Goal: Navigation & Orientation: Find specific page/section

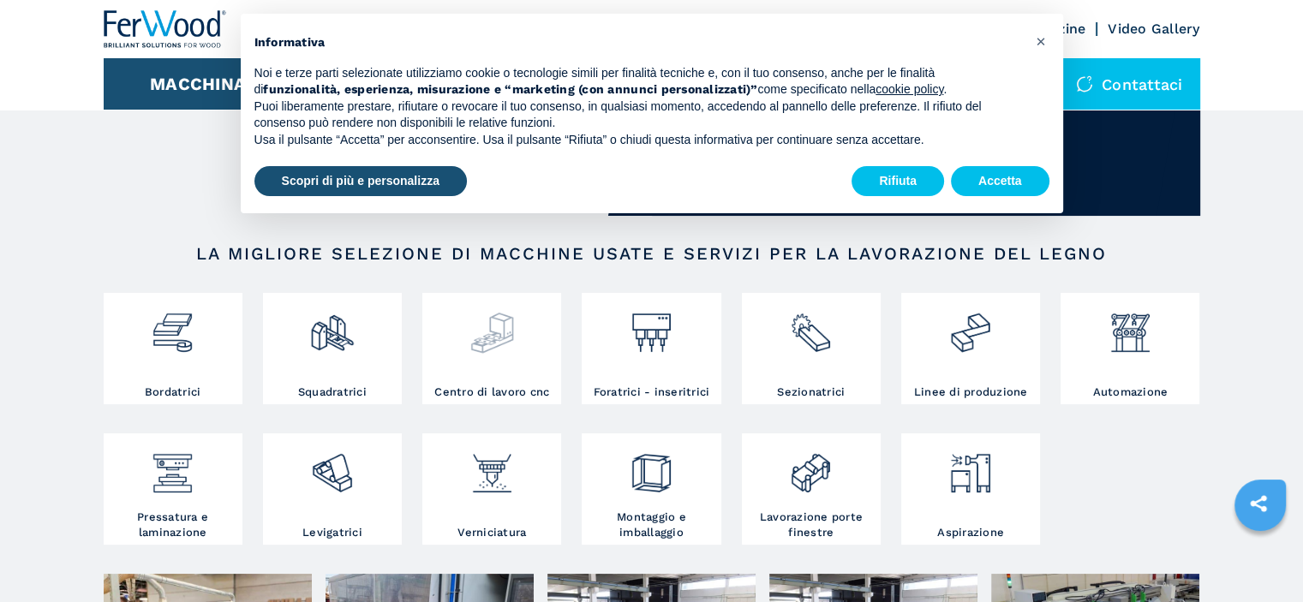
click at [504, 339] on img at bounding box center [492, 326] width 45 height 58
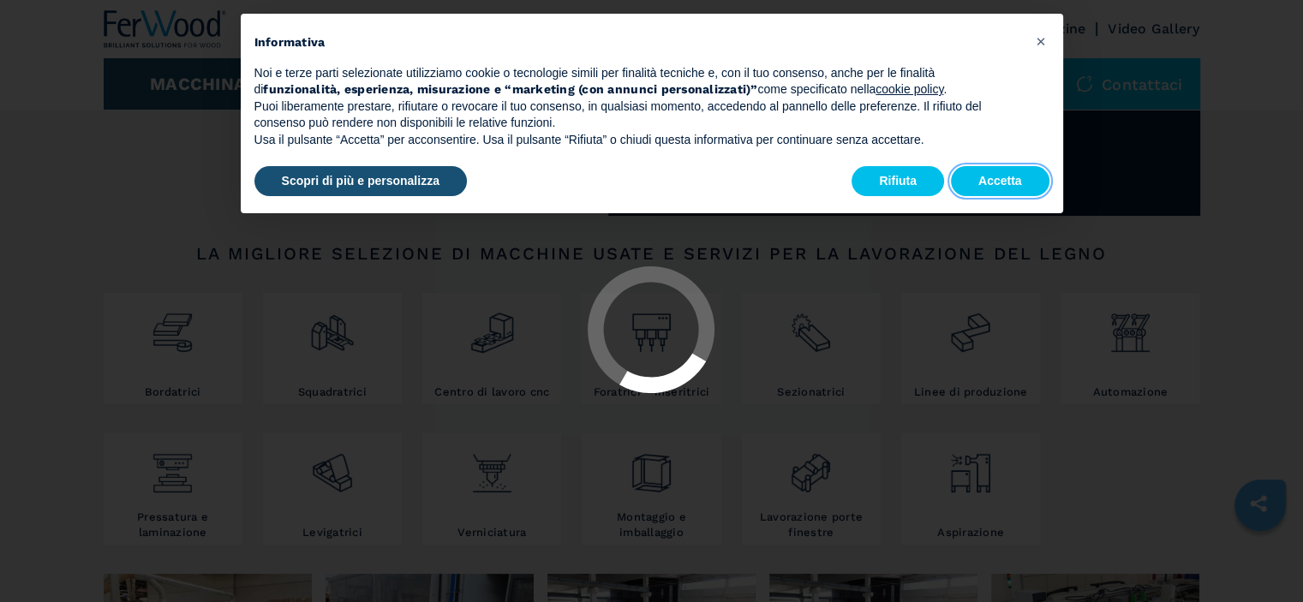
click at [974, 175] on button "Accetta" at bounding box center [1000, 181] width 99 height 31
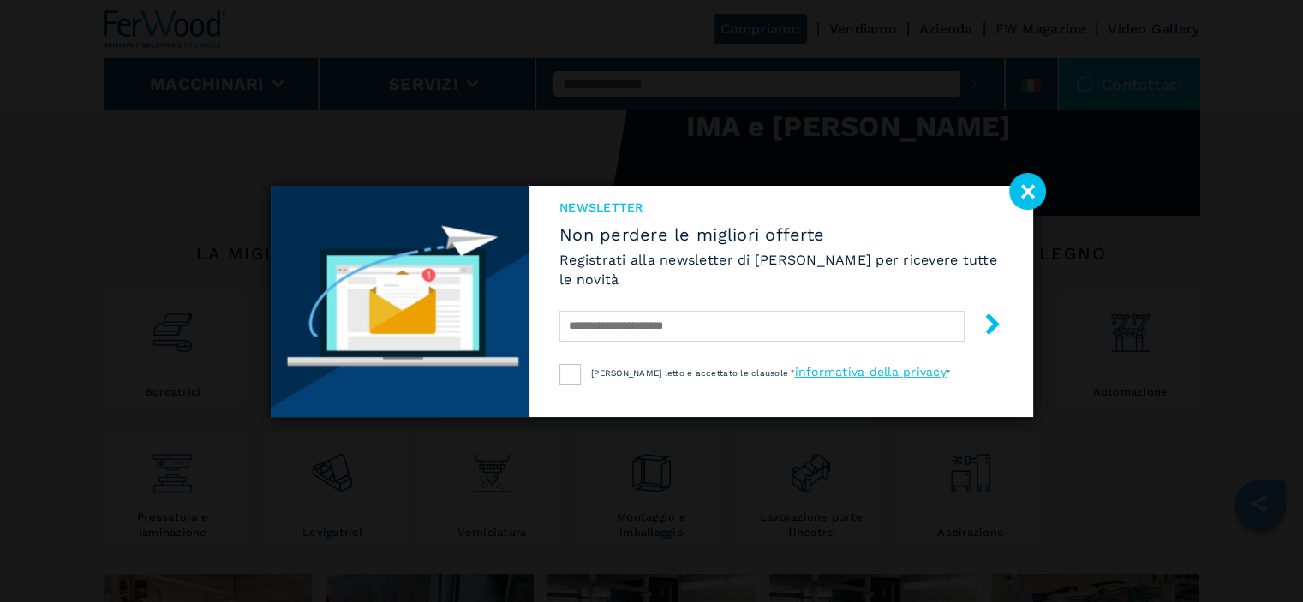
select select "**********"
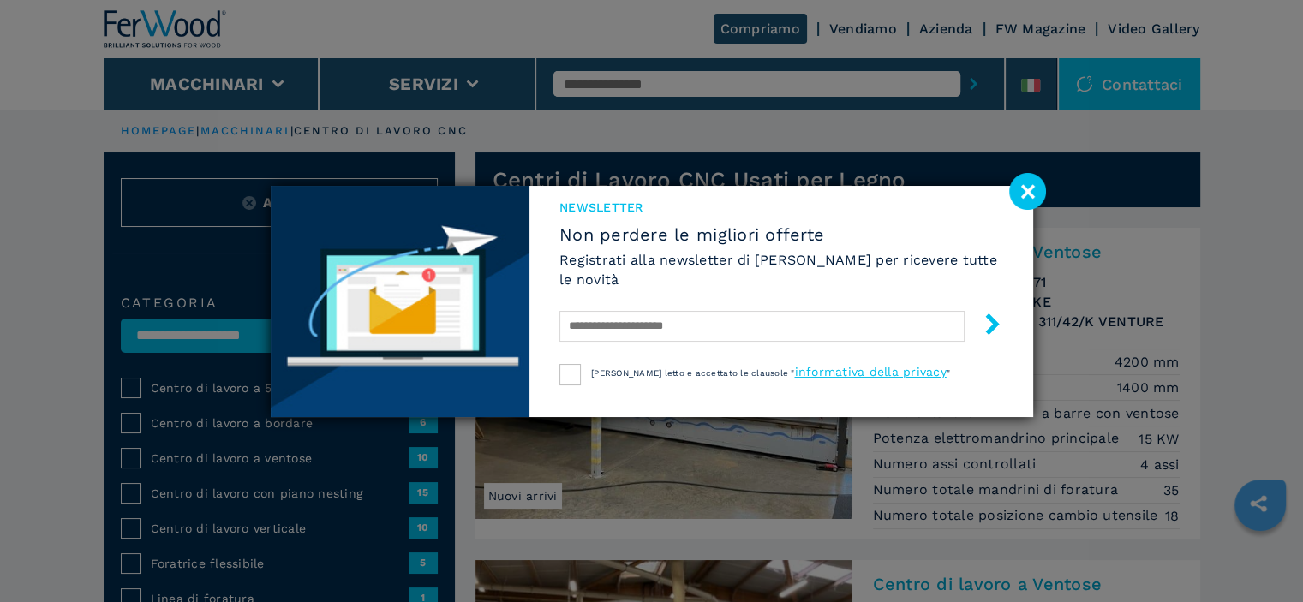
click at [1032, 197] on image at bounding box center [1027, 191] width 37 height 37
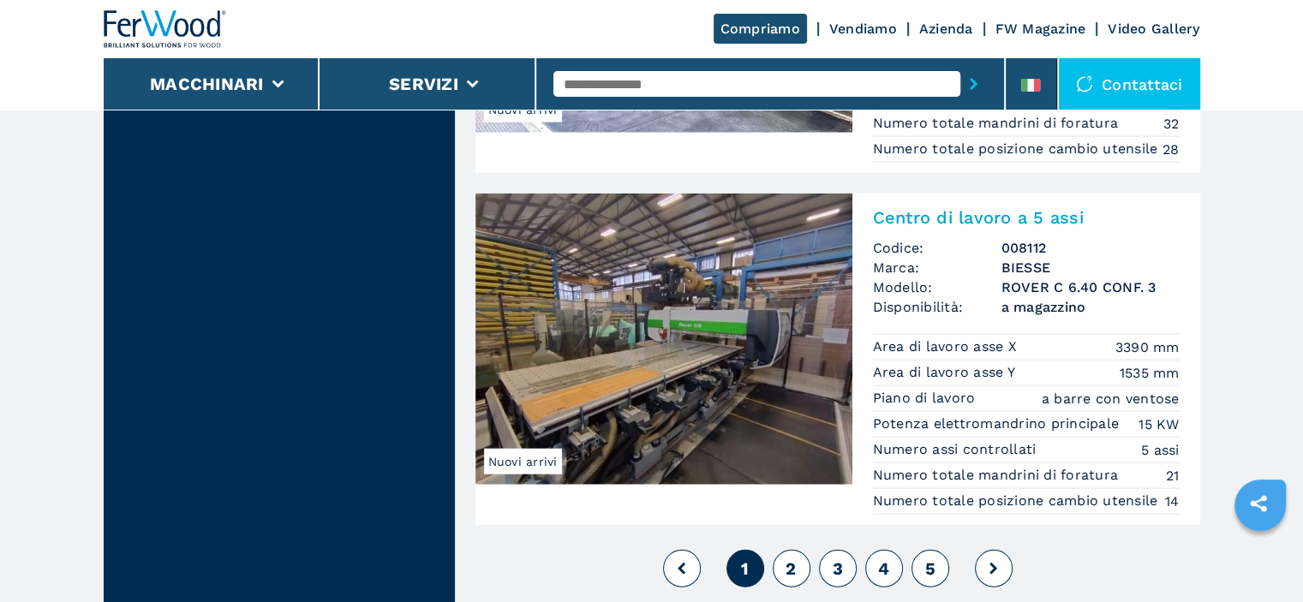
scroll to position [4199, 0]
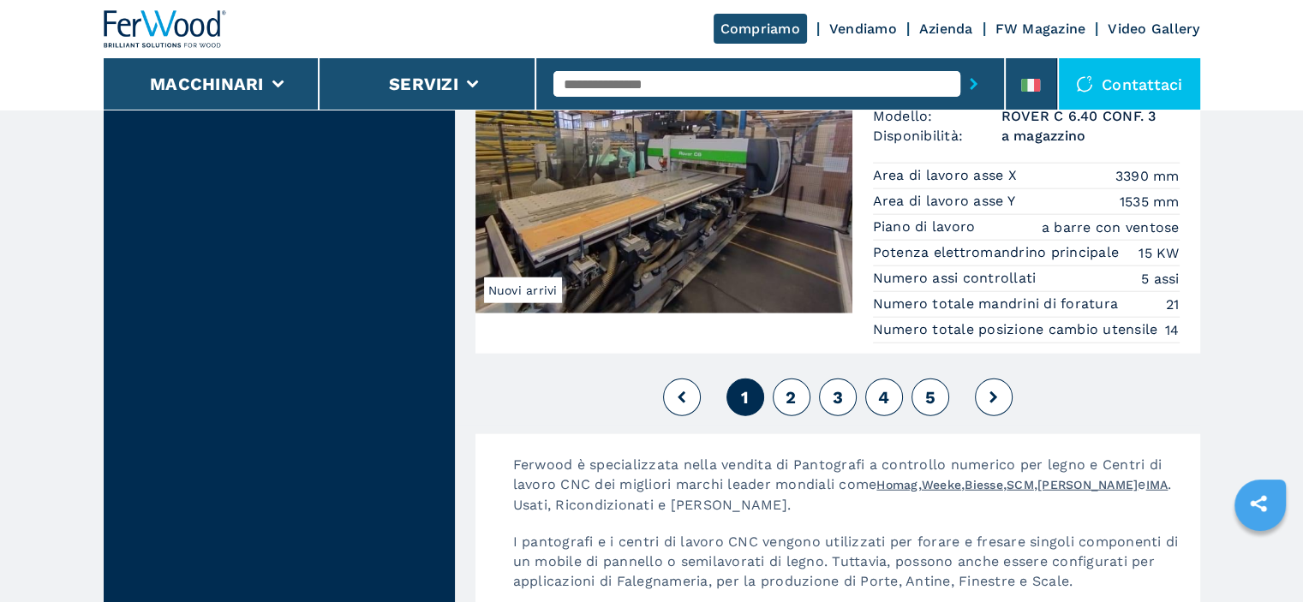
click at [804, 416] on button "2" at bounding box center [792, 398] width 38 height 38
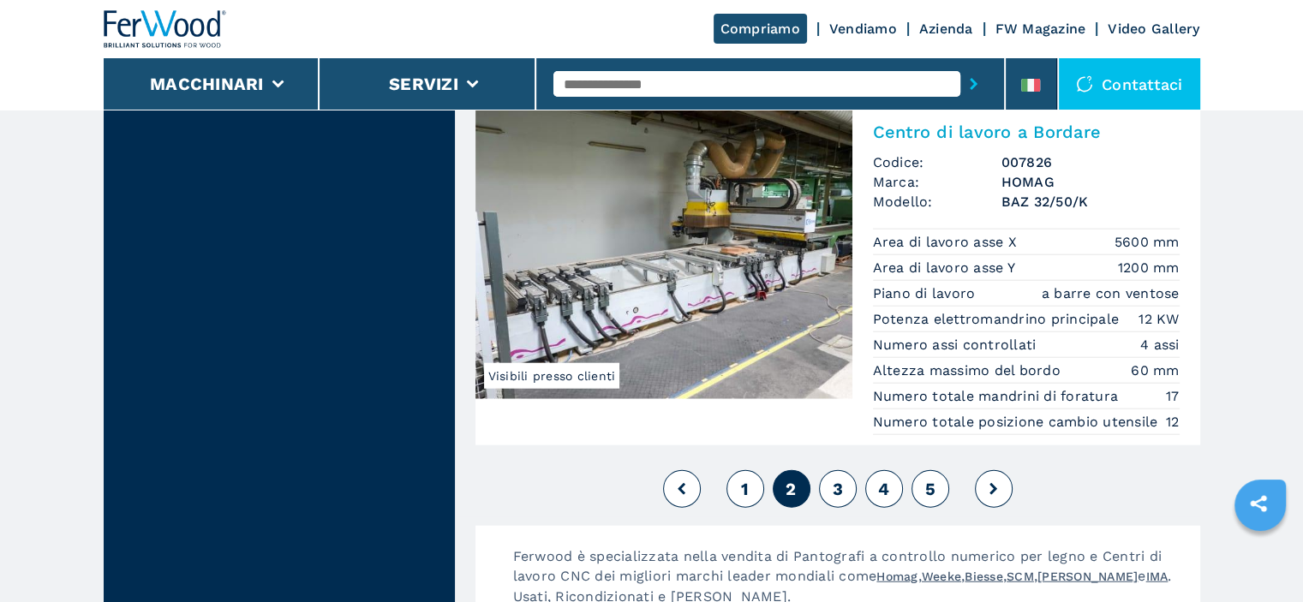
scroll to position [4285, 0]
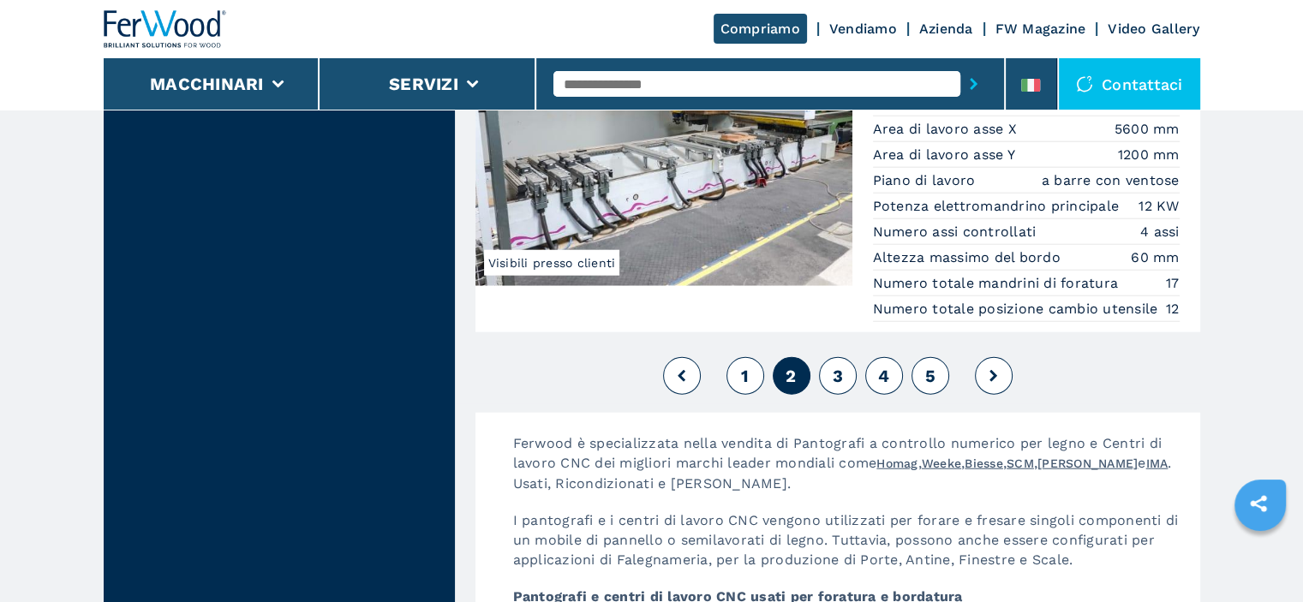
click at [843, 395] on button "3" at bounding box center [838, 376] width 38 height 38
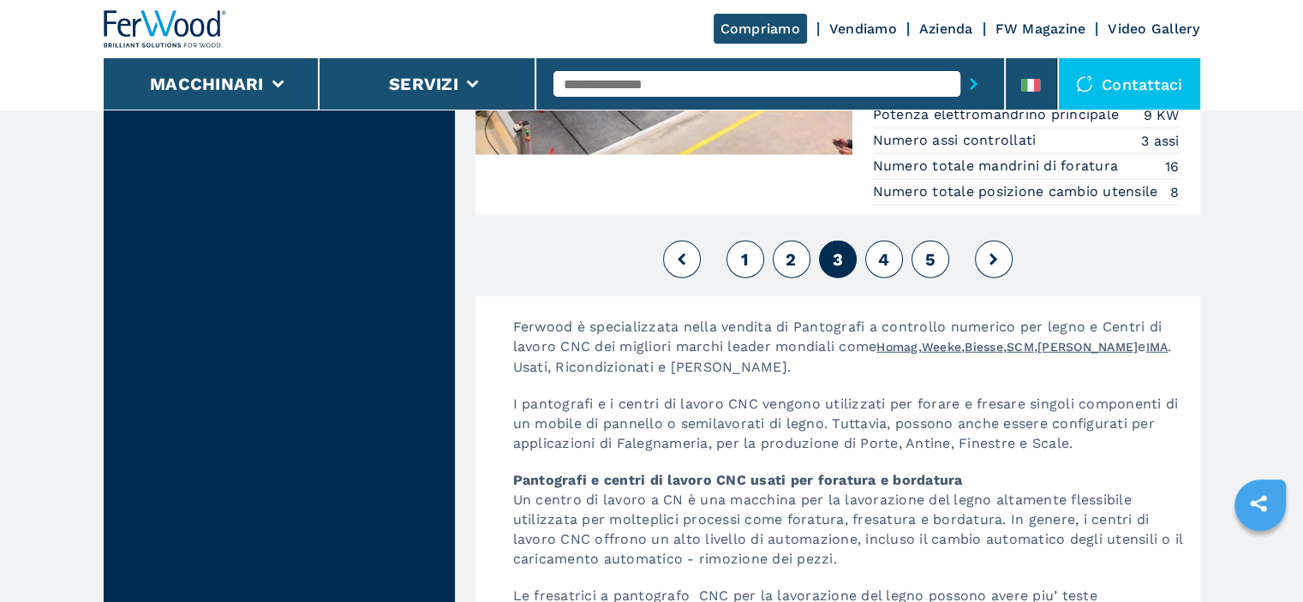
scroll to position [4285, 0]
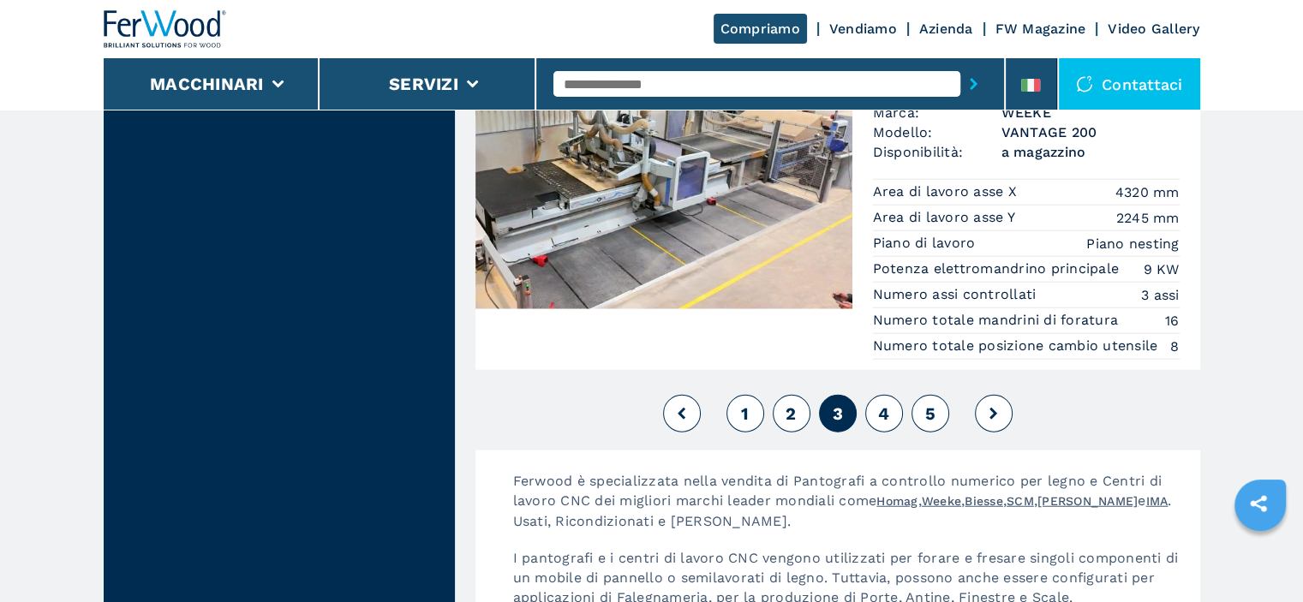
click at [887, 424] on span "4" at bounding box center [883, 414] width 11 height 21
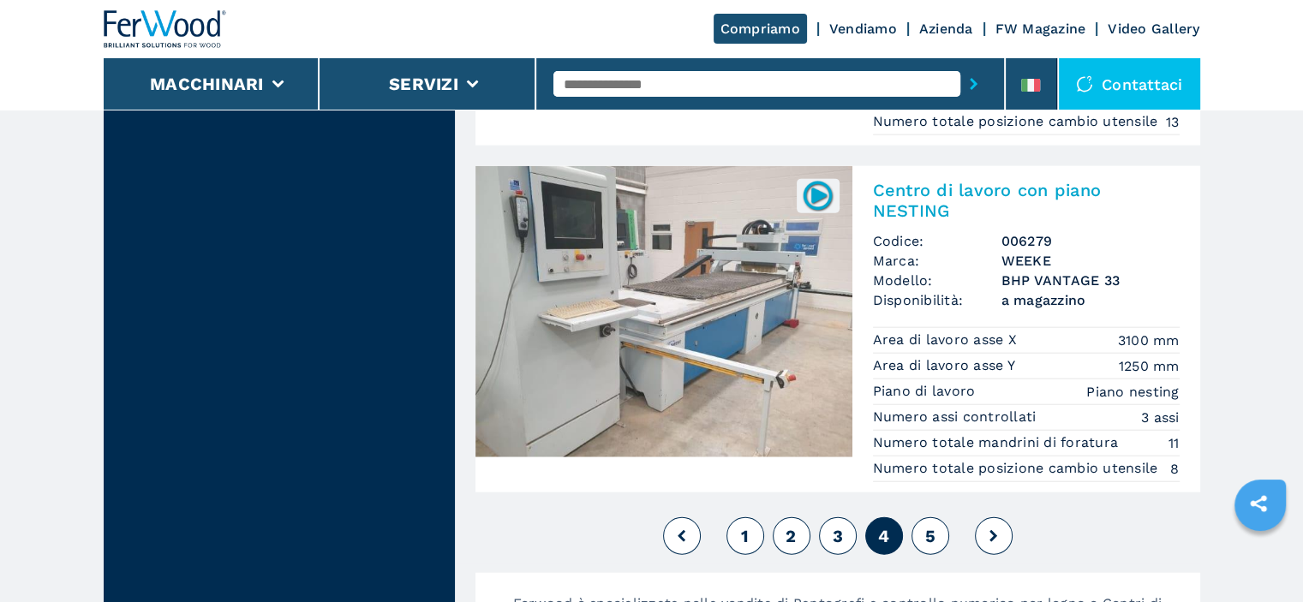
scroll to position [4199, 0]
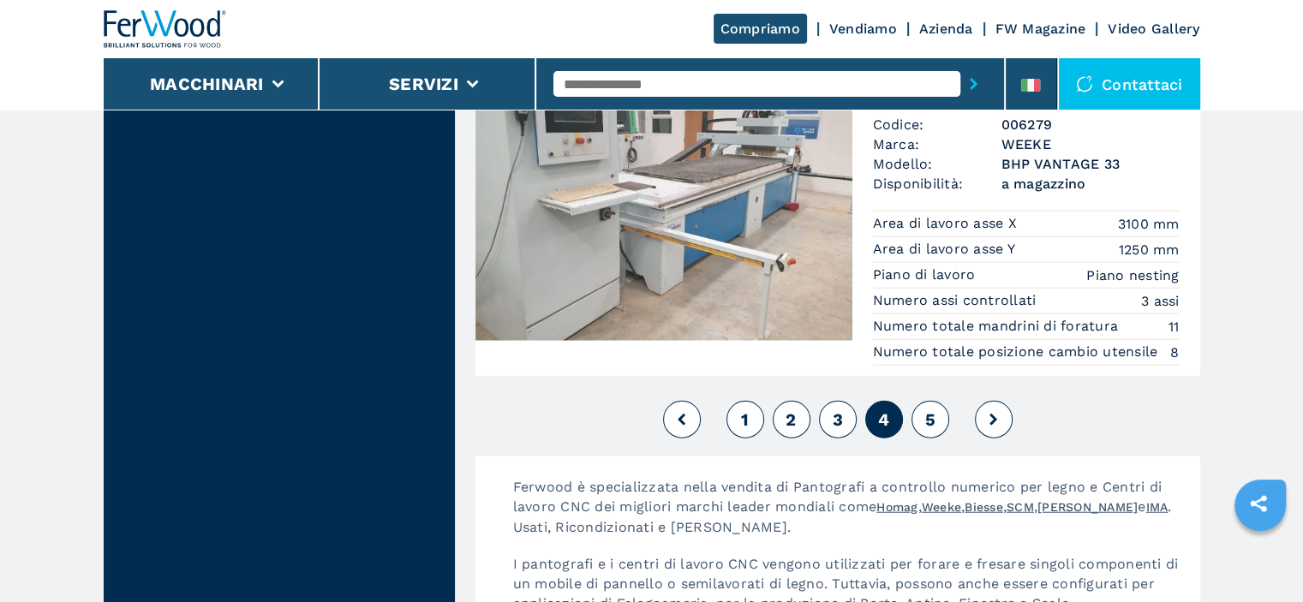
click at [922, 410] on button "5" at bounding box center [931, 420] width 38 height 38
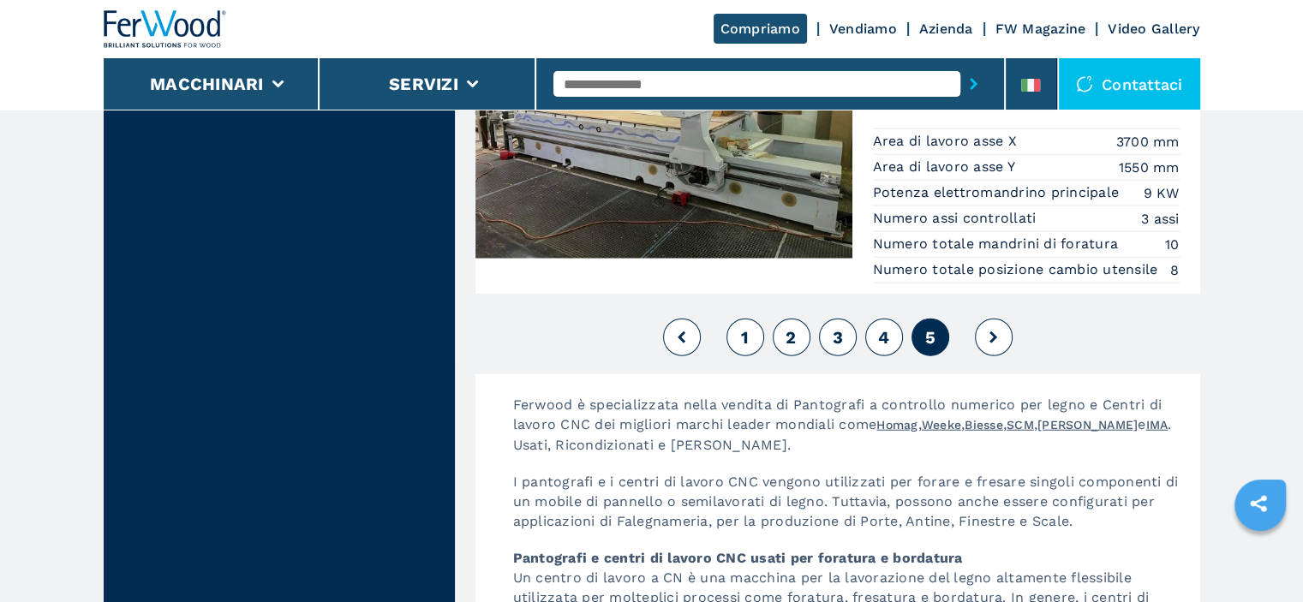
scroll to position [4113, 0]
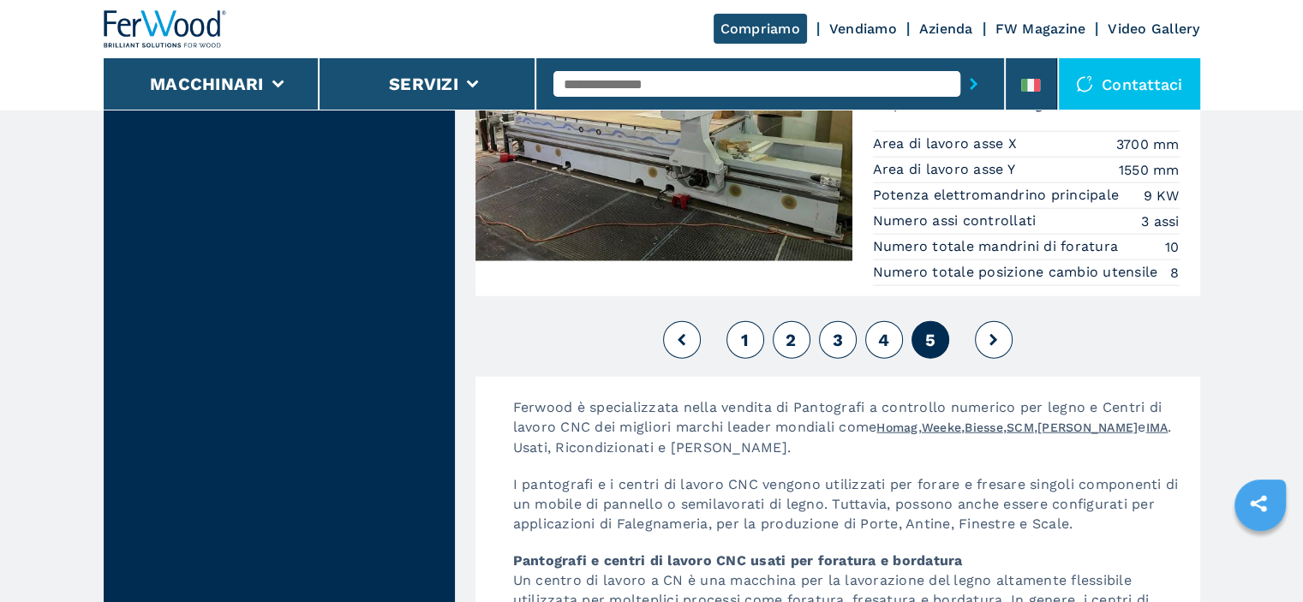
click at [988, 353] on button at bounding box center [994, 340] width 38 height 38
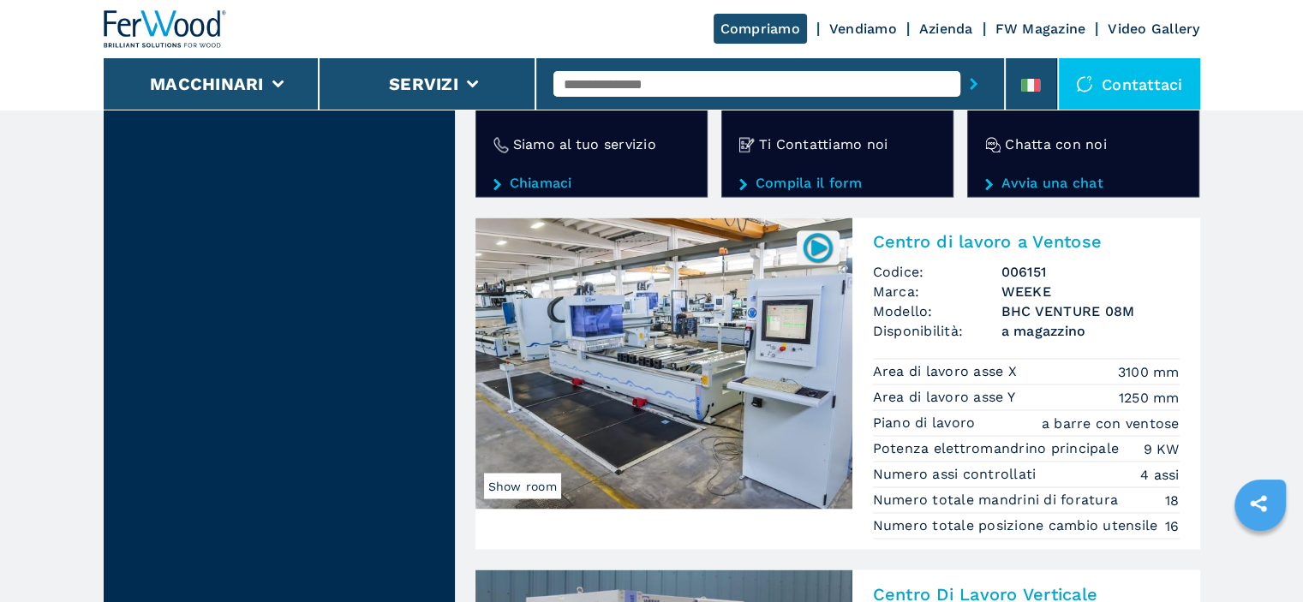
scroll to position [2656, 0]
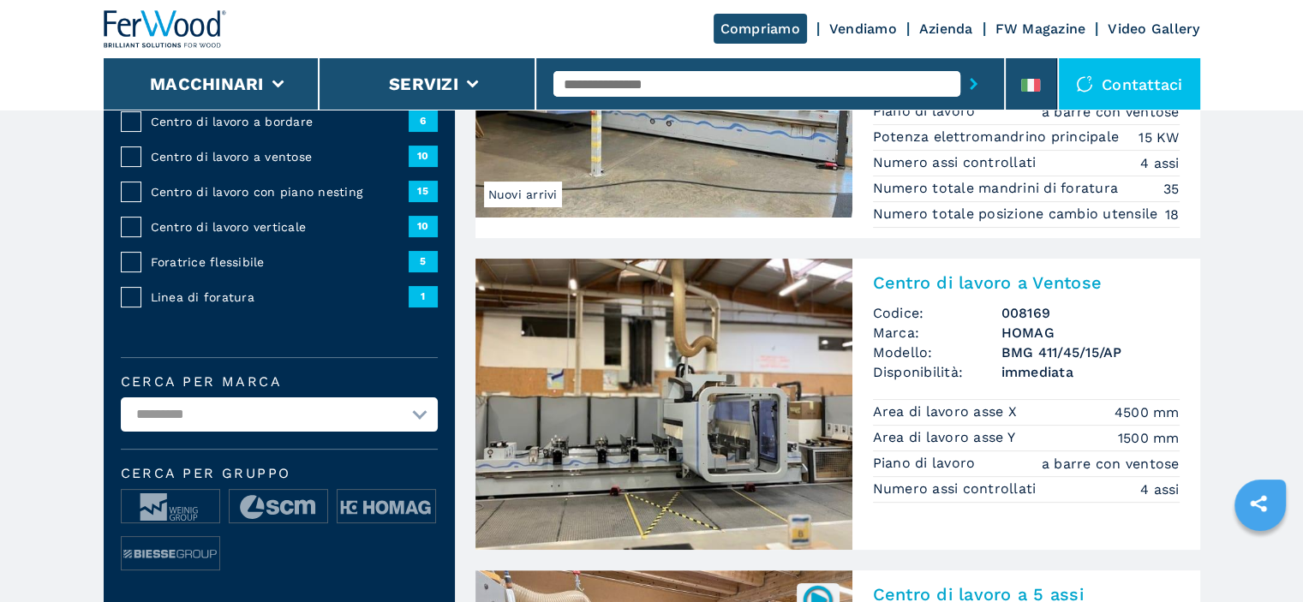
scroll to position [428, 0]
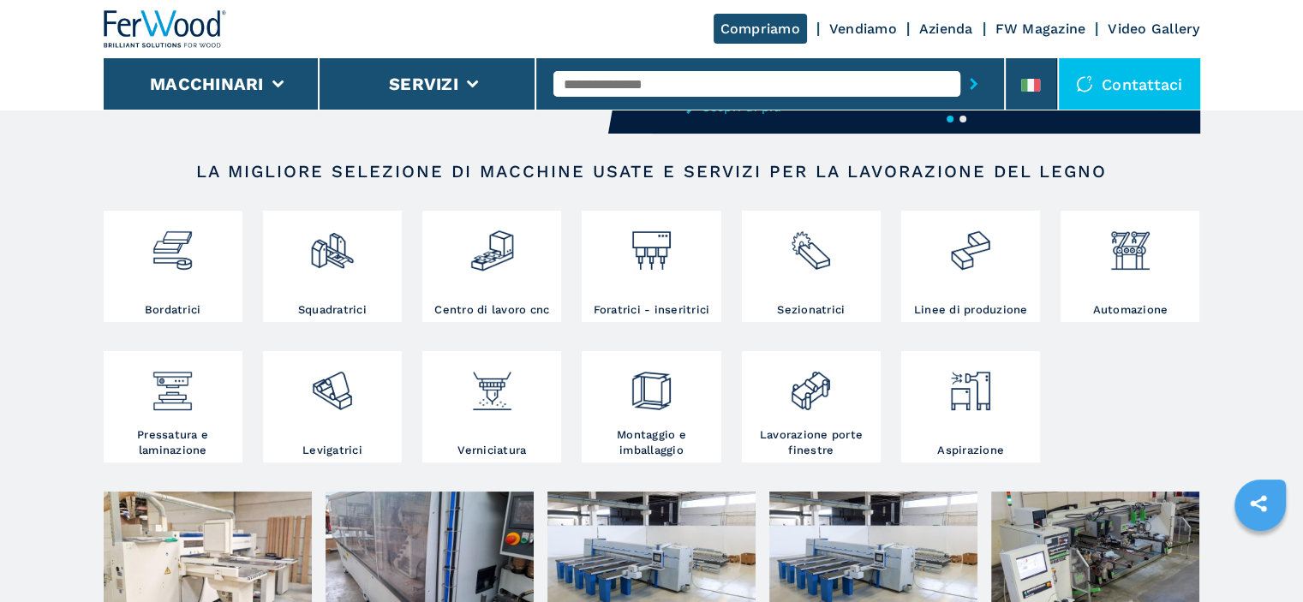
scroll to position [257, 0]
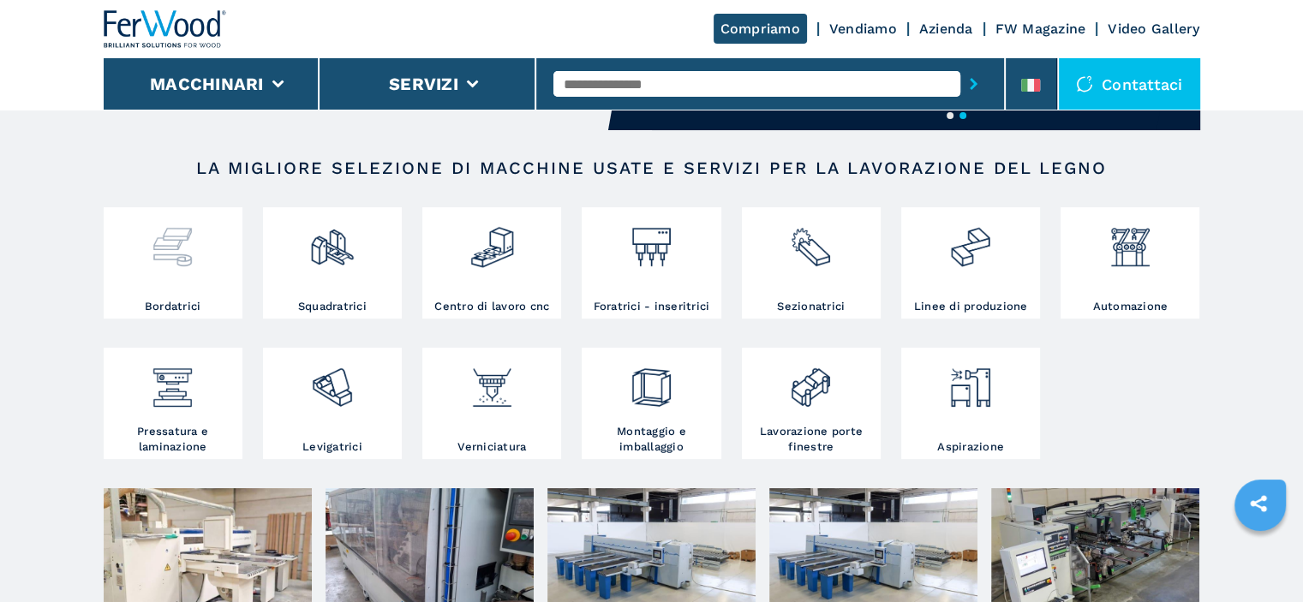
click at [178, 252] on img at bounding box center [172, 241] width 45 height 58
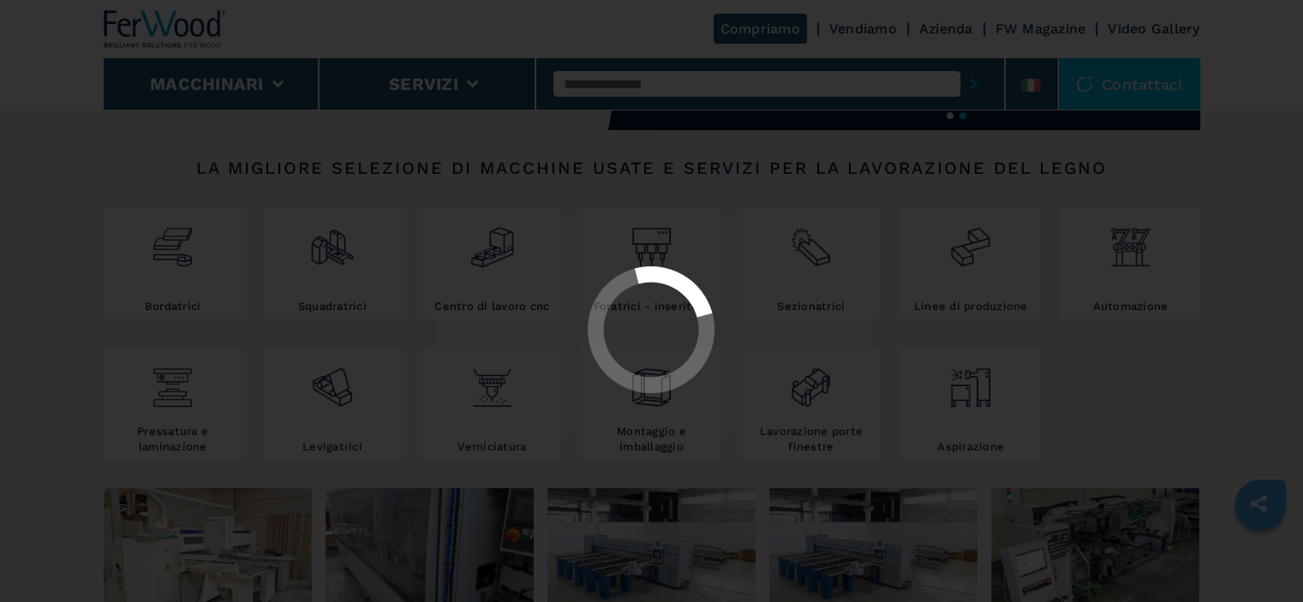
select select "**********"
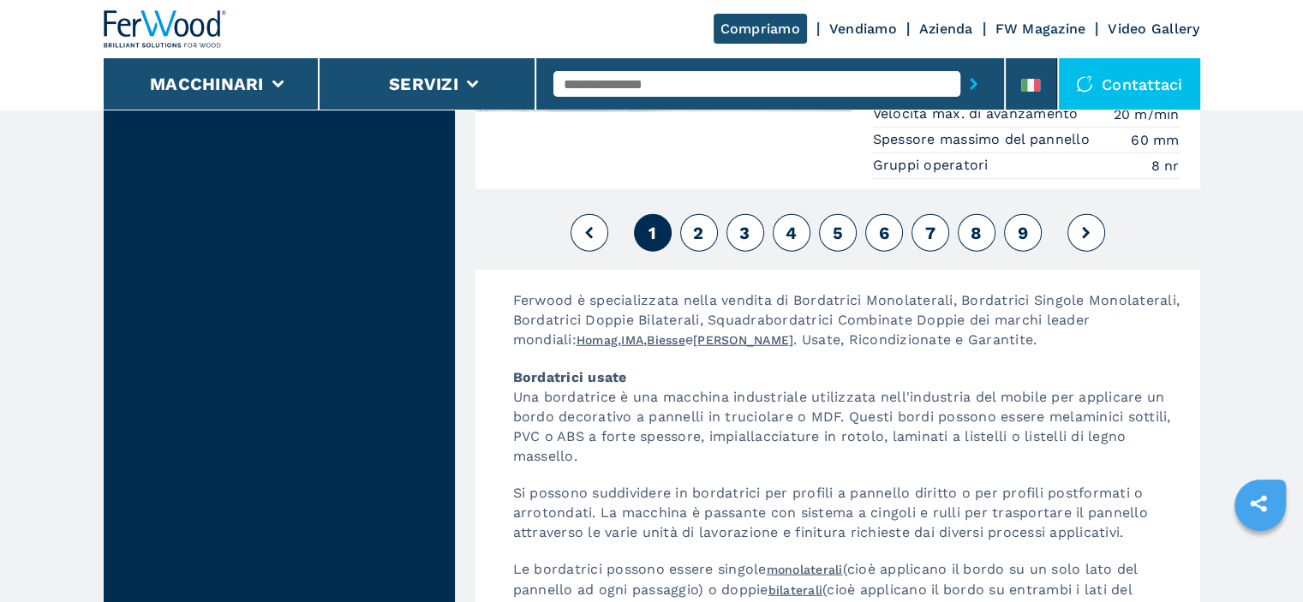
scroll to position [4713, 0]
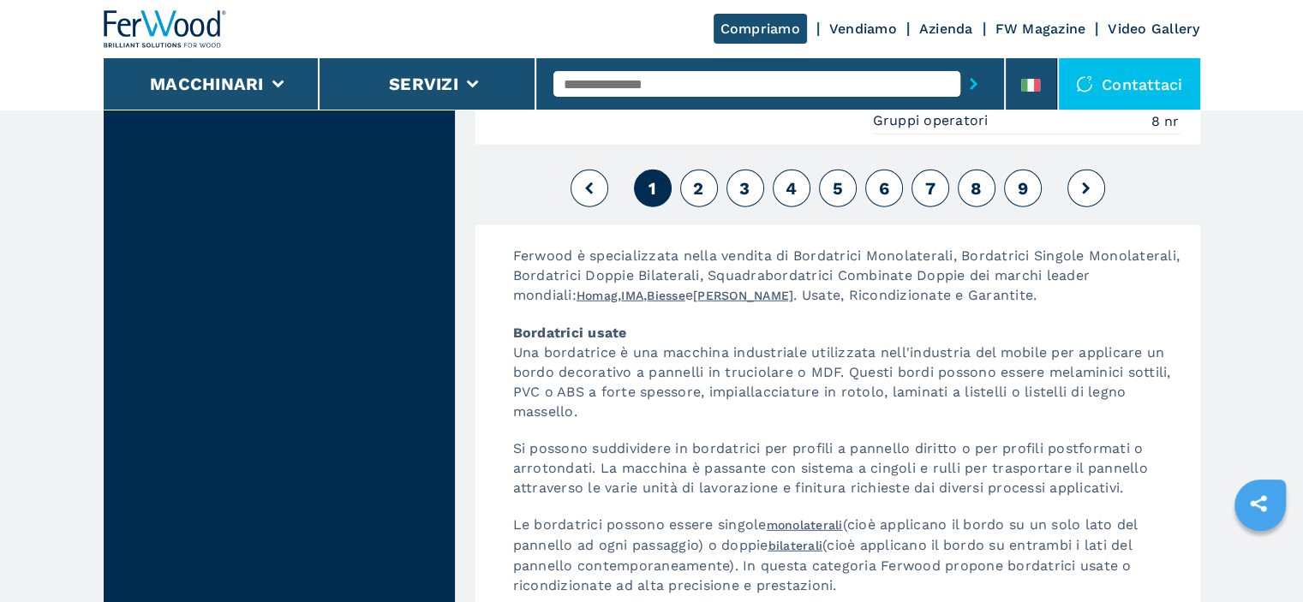
click at [700, 183] on span "2" at bounding box center [698, 188] width 10 height 21
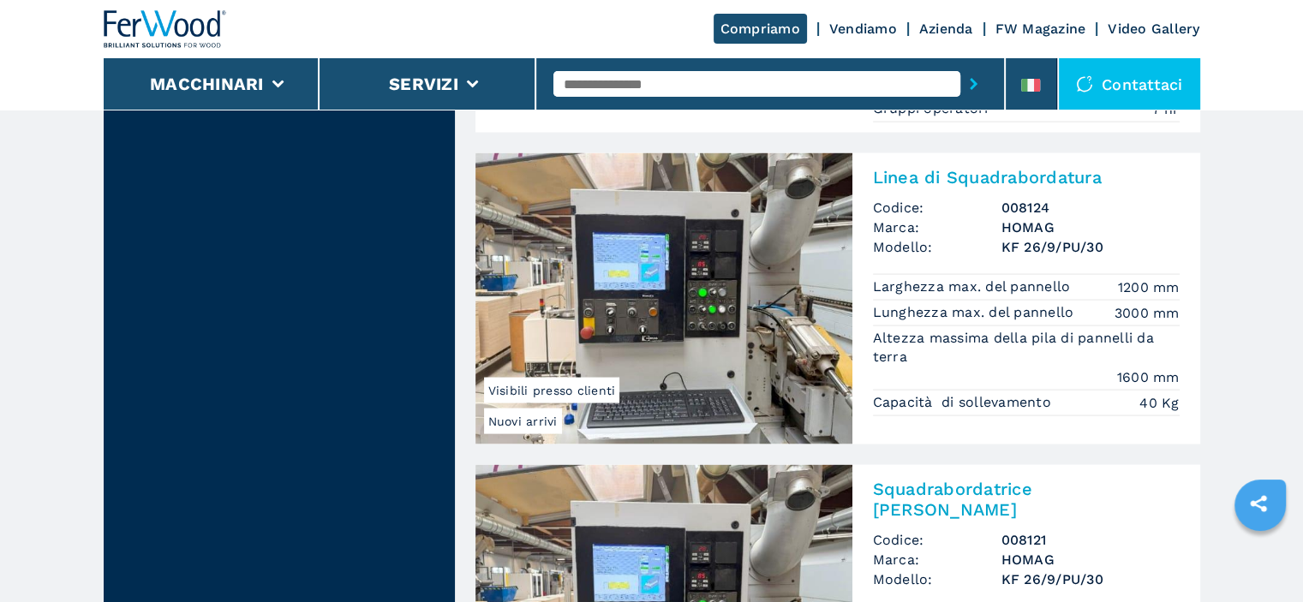
scroll to position [3770, 0]
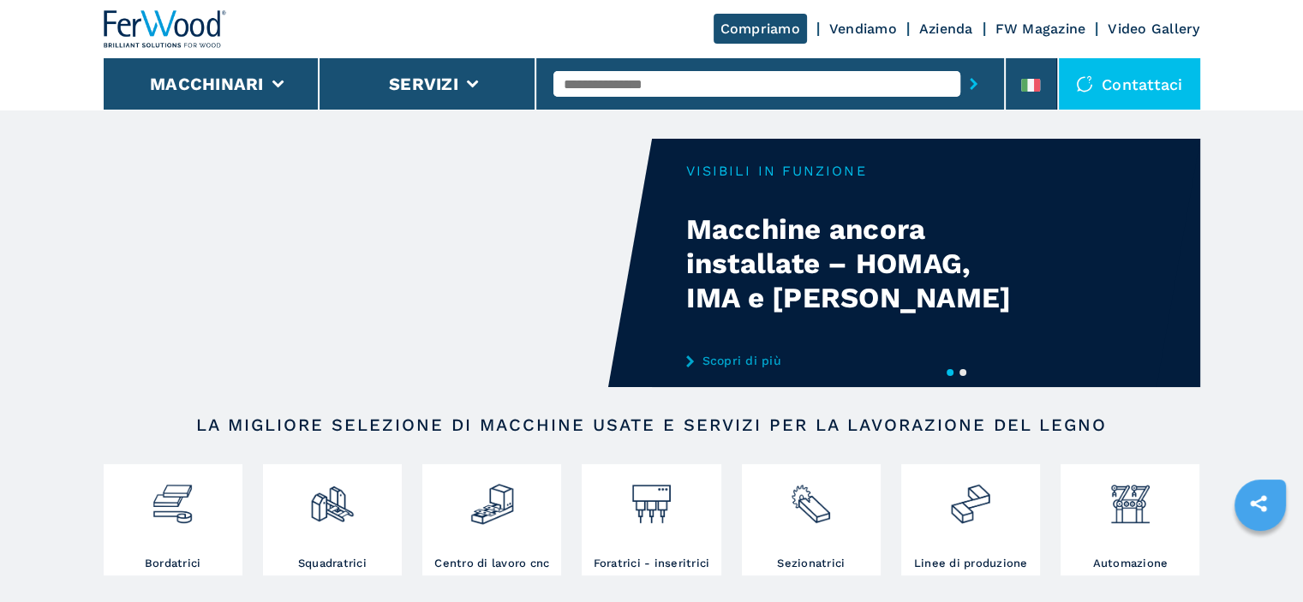
scroll to position [171, 0]
